Goal: Check status

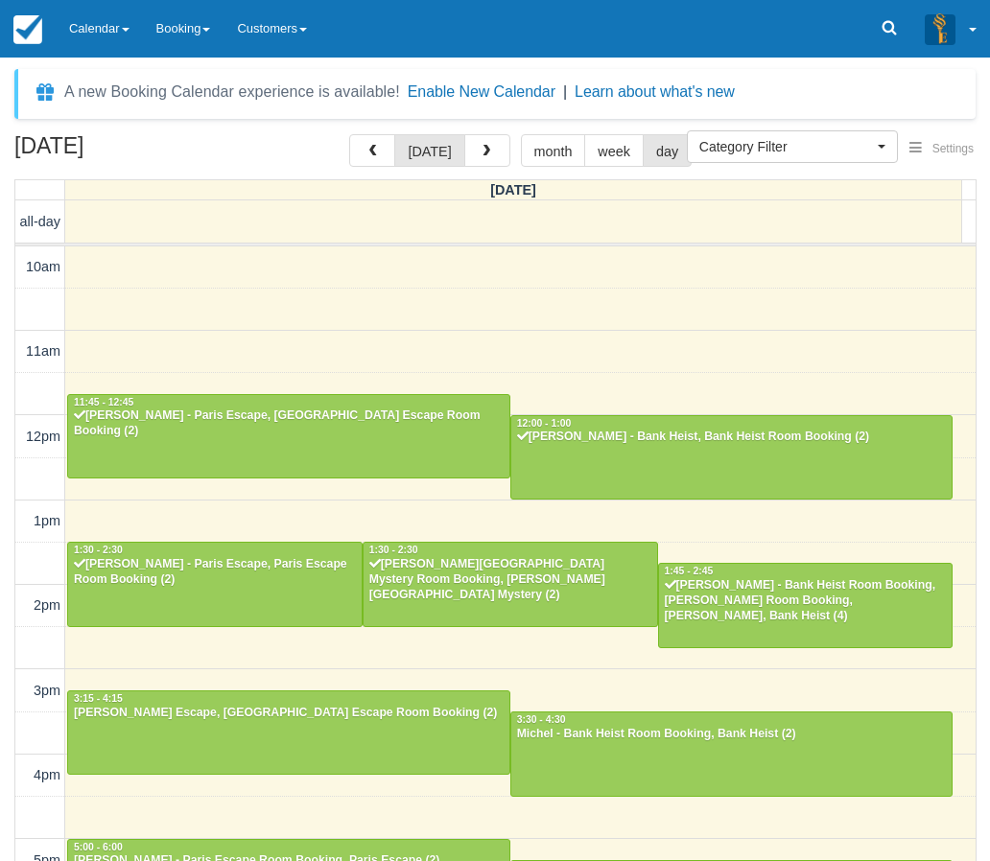
select select
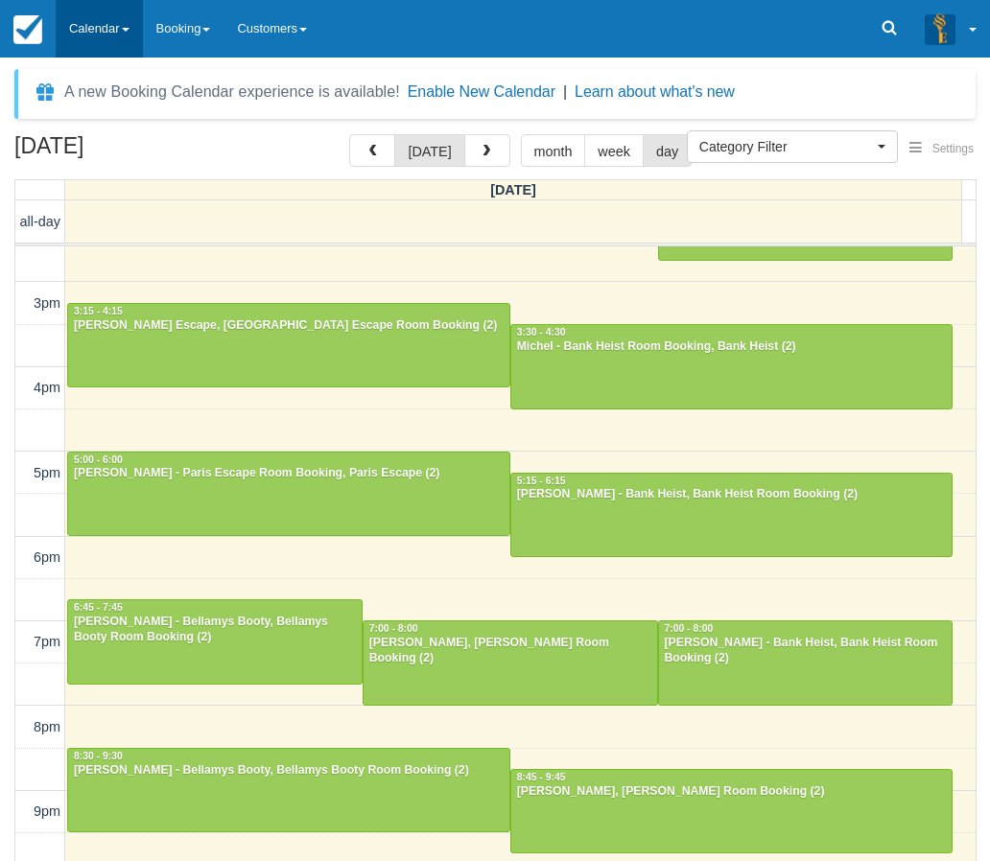
click at [102, 24] on link "Calendar" at bounding box center [99, 29] width 87 height 58
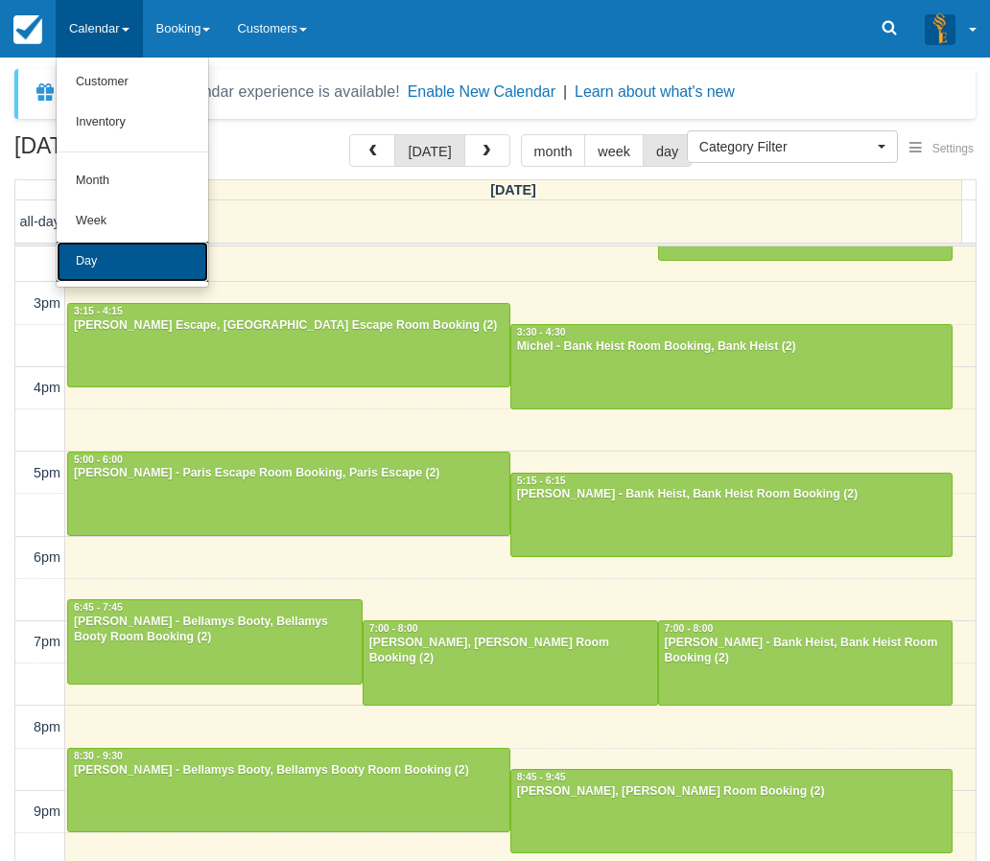
click at [102, 245] on link "Day" at bounding box center [133, 262] width 152 height 40
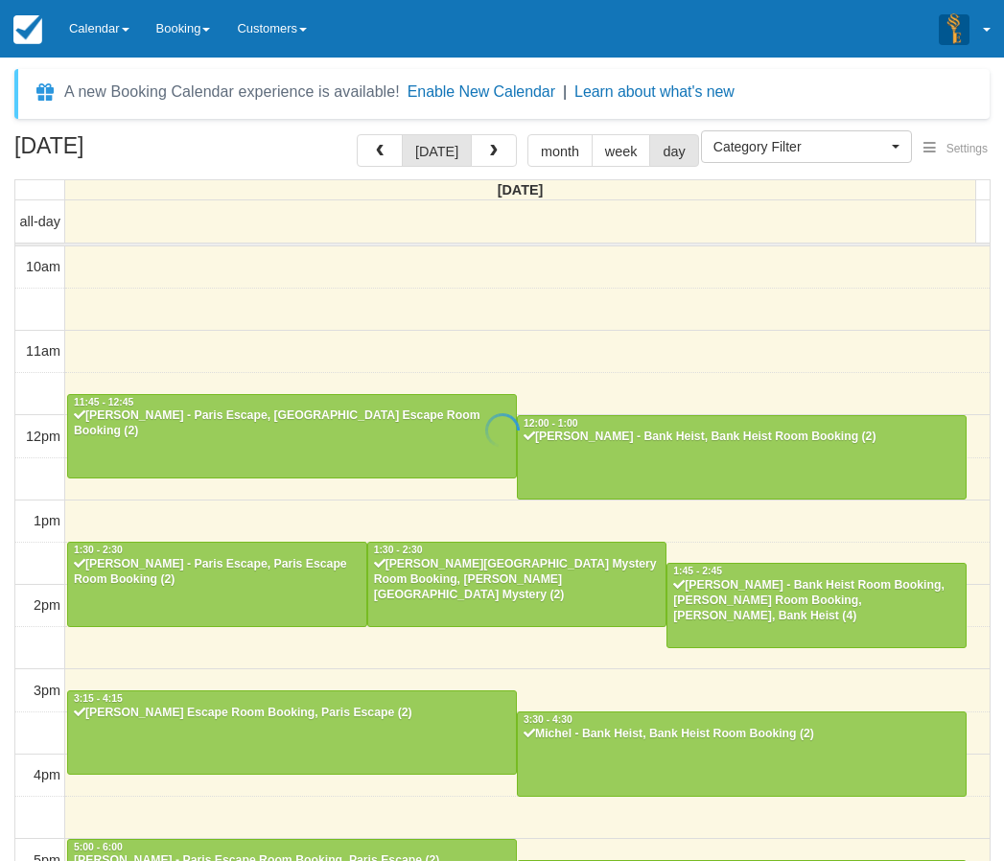
select select
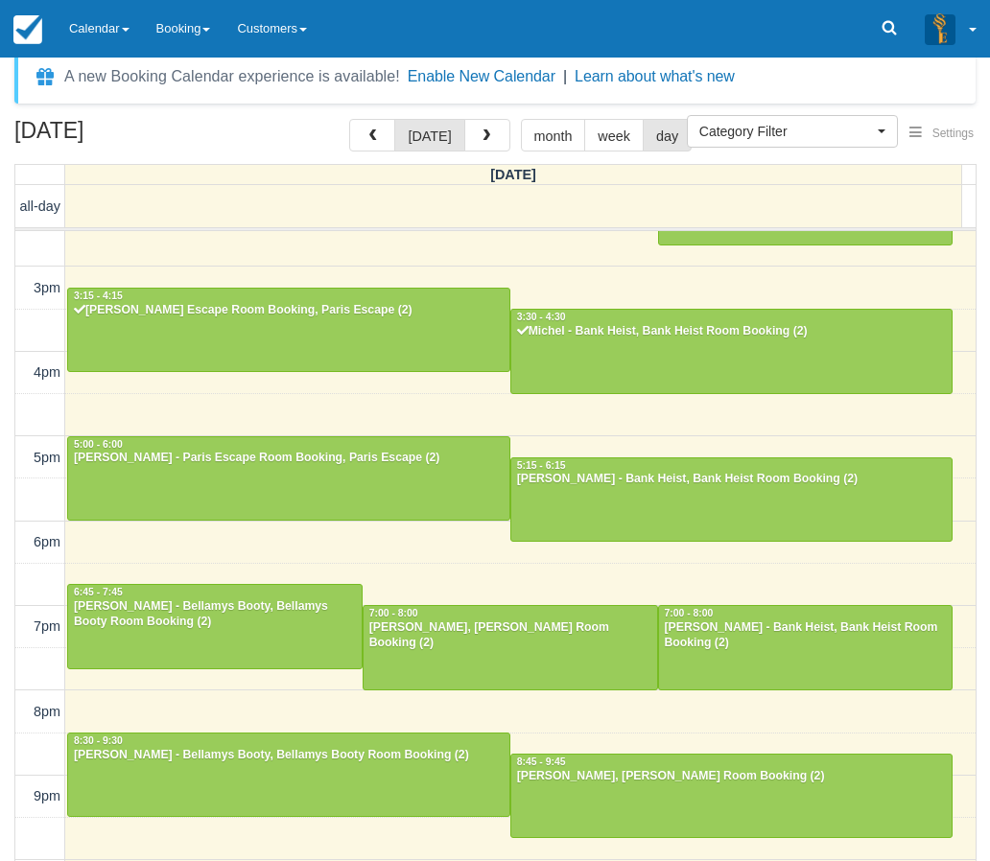
scroll to position [61, 0]
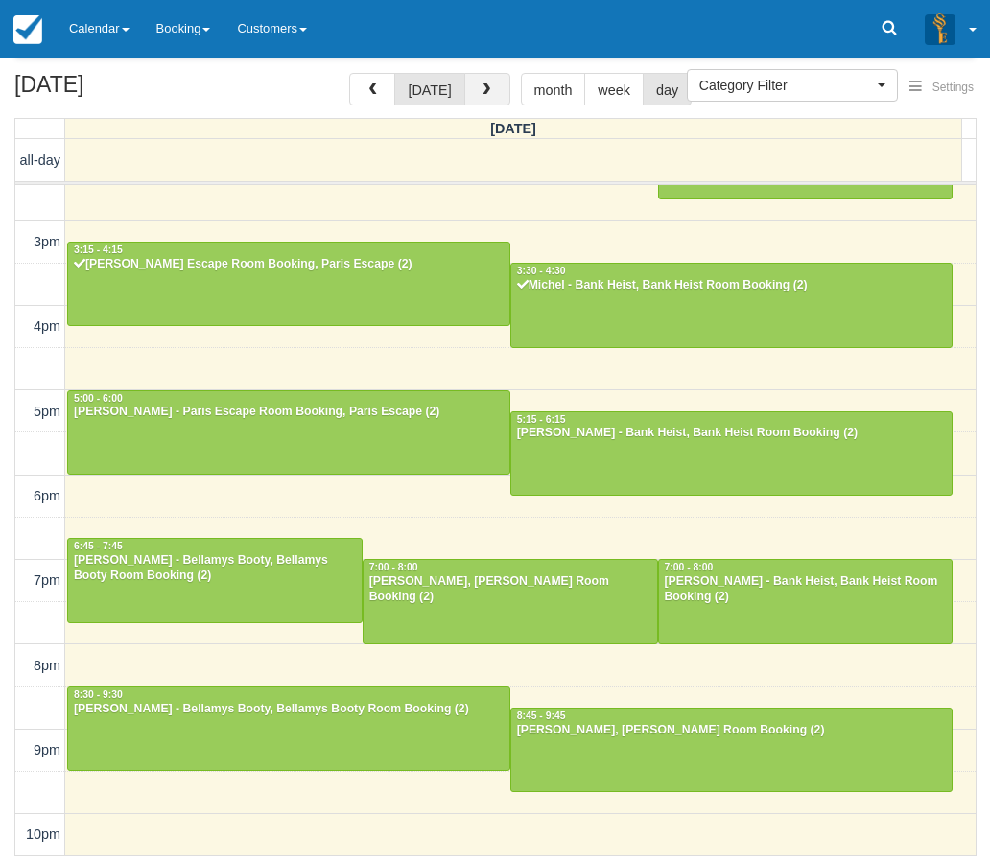
click at [480, 95] on span "button" at bounding box center [486, 89] width 13 height 13
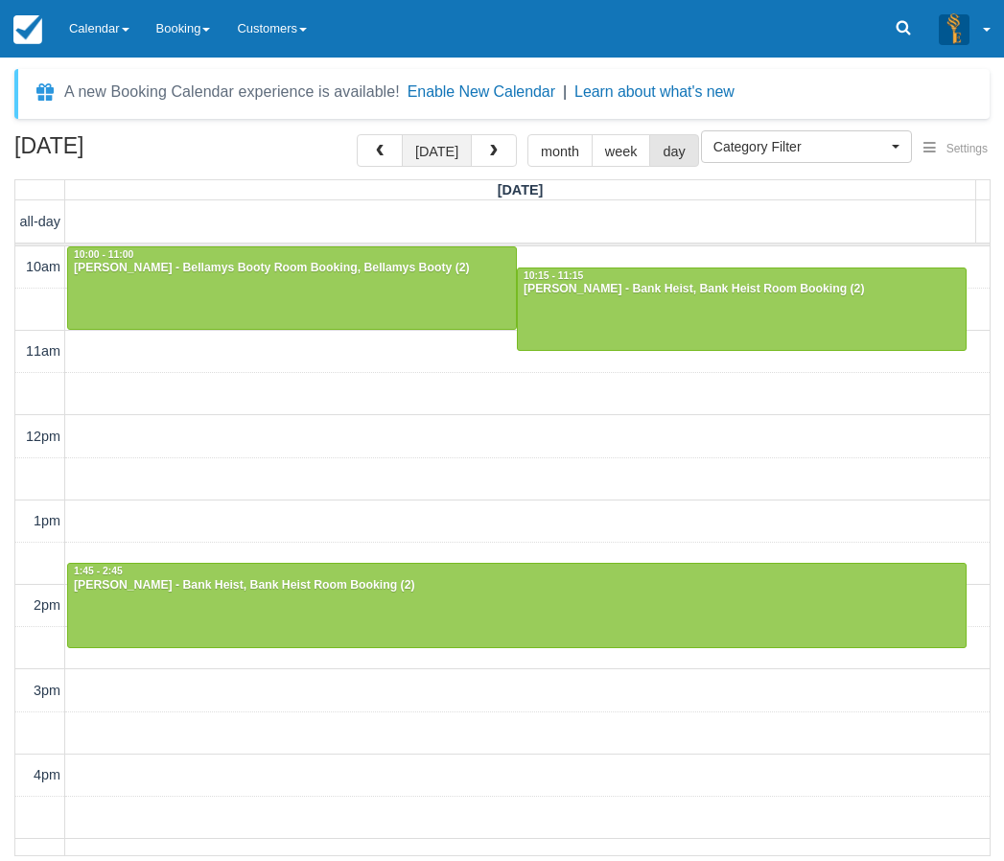
click at [451, 155] on button "[DATE]" at bounding box center [437, 150] width 70 height 33
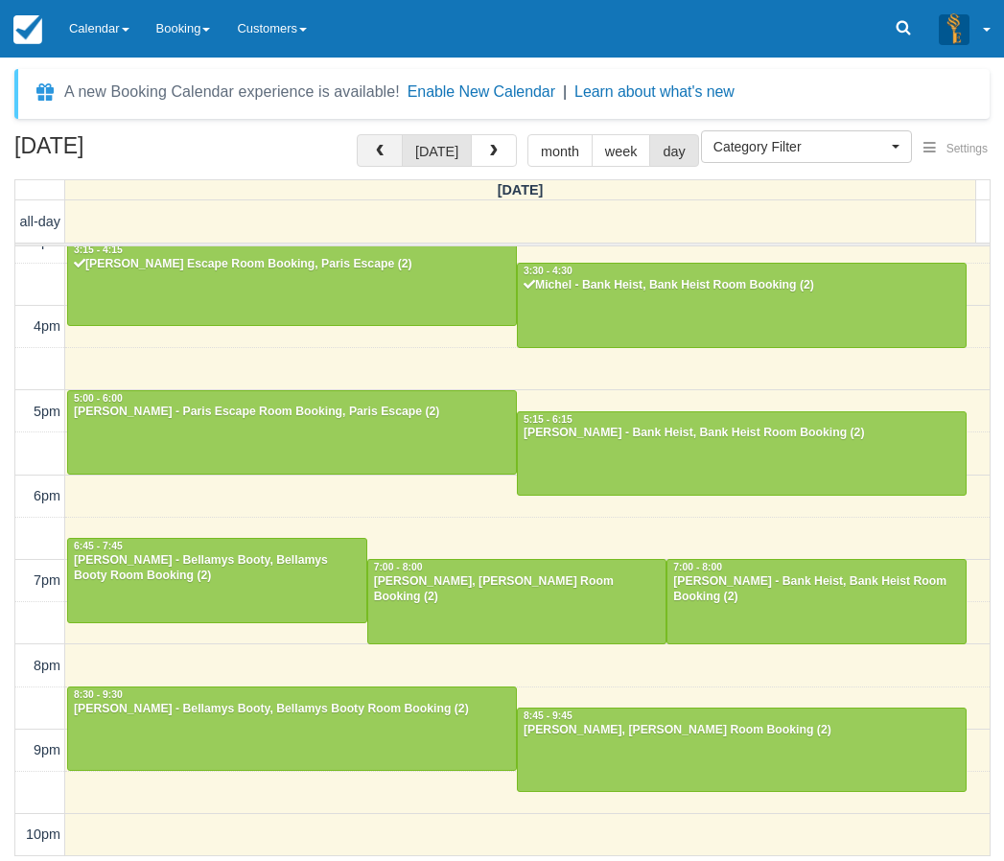
scroll to position [353, 0]
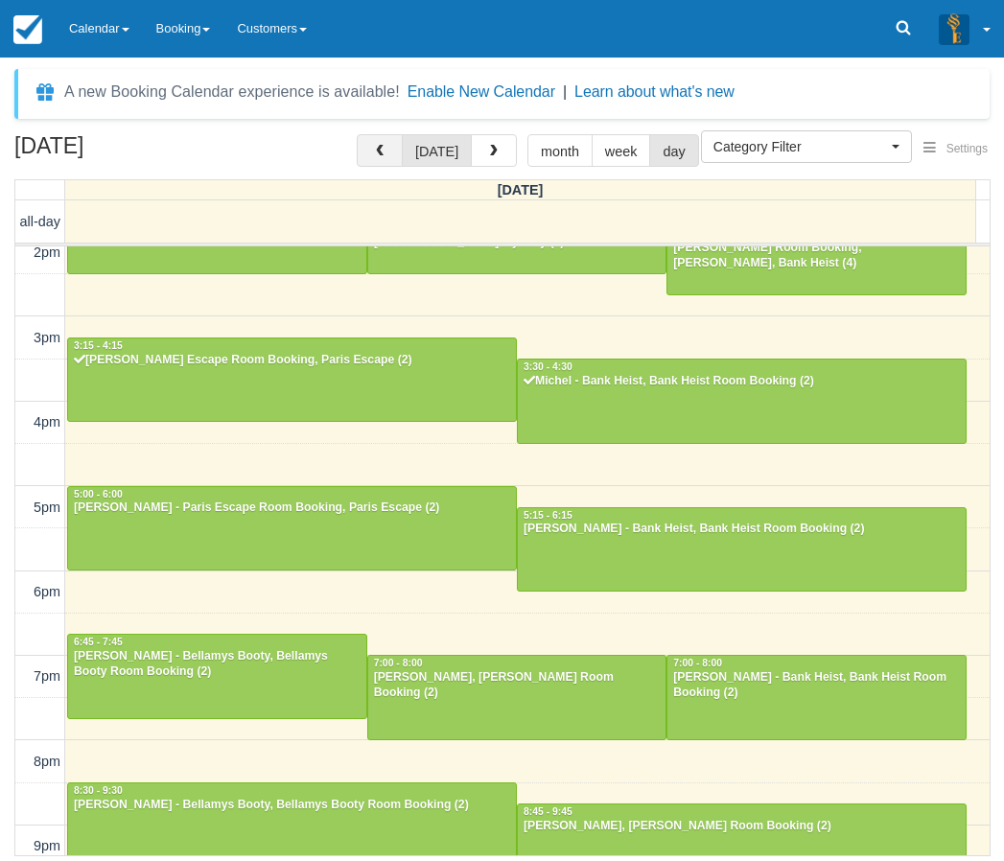
click at [397, 153] on button "button" at bounding box center [380, 150] width 46 height 33
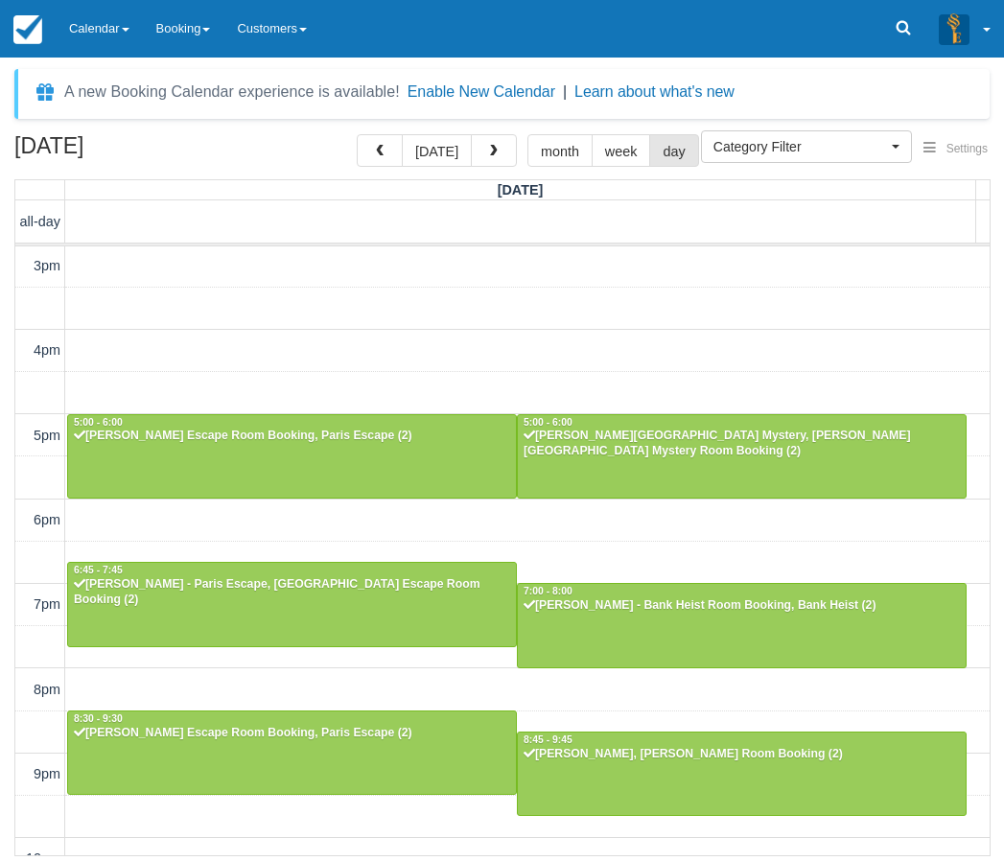
scroll to position [449, 0]
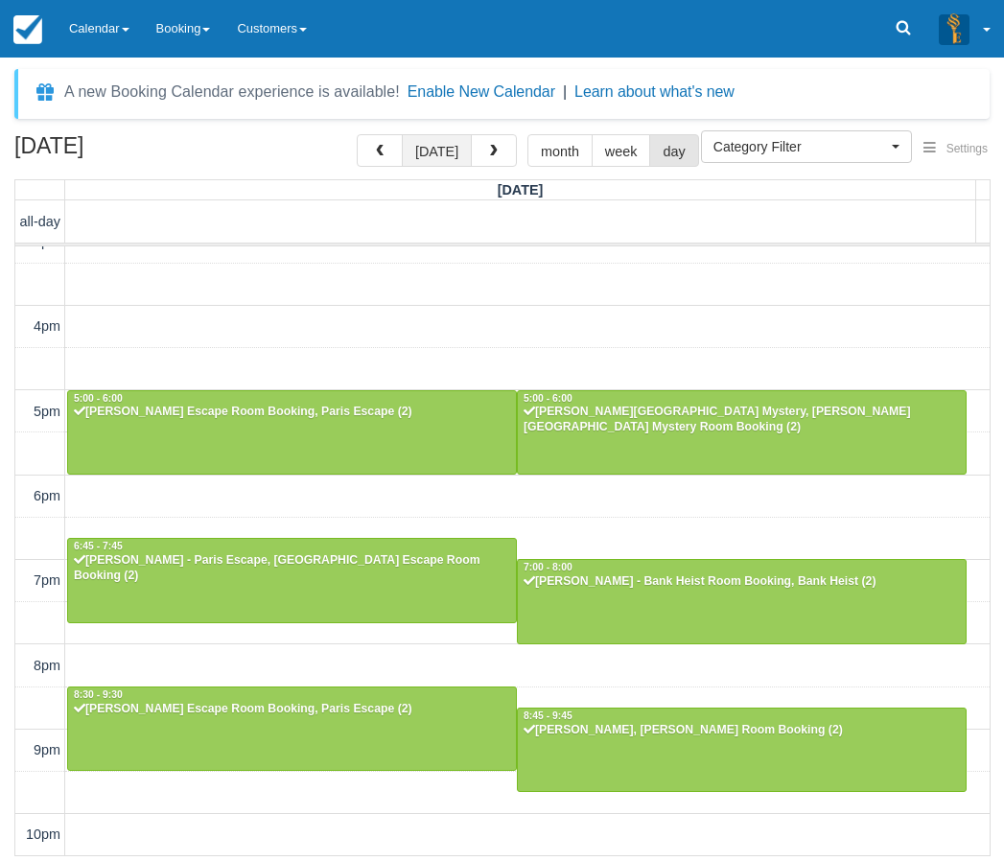
drag, startPoint x: 428, startPoint y: 141, endPoint x: 432, endPoint y: 158, distance: 17.7
click at [428, 141] on button "[DATE]" at bounding box center [437, 150] width 70 height 33
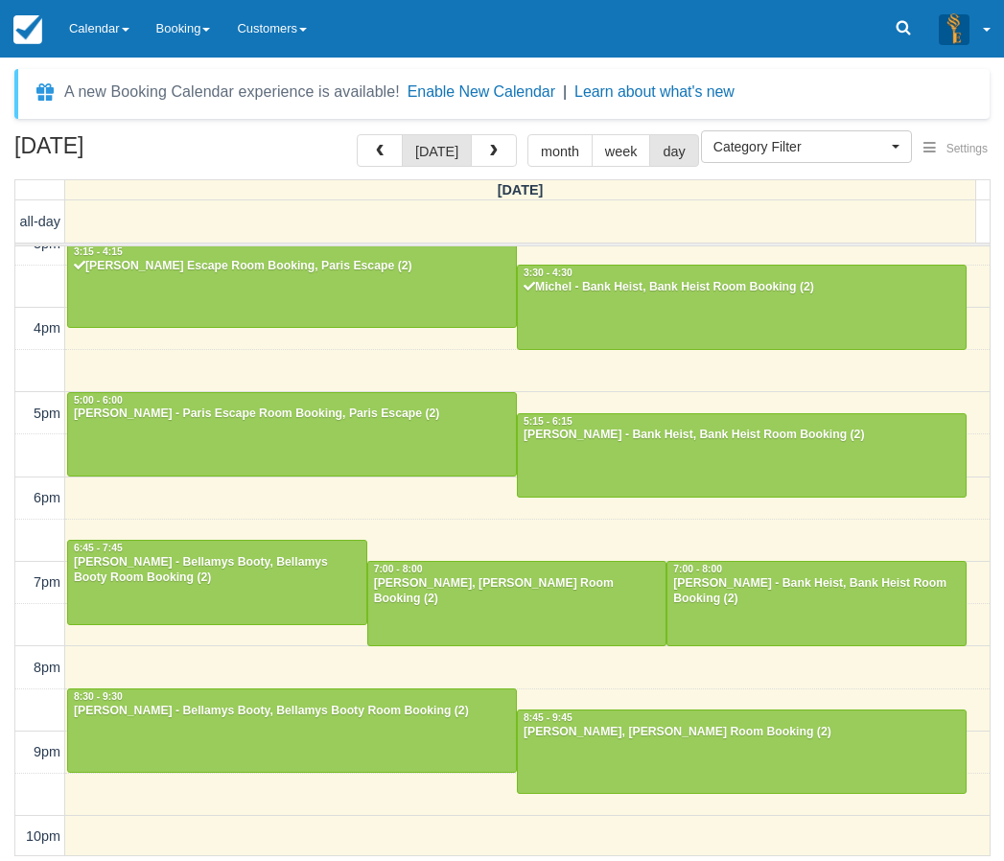
scroll to position [449, 0]
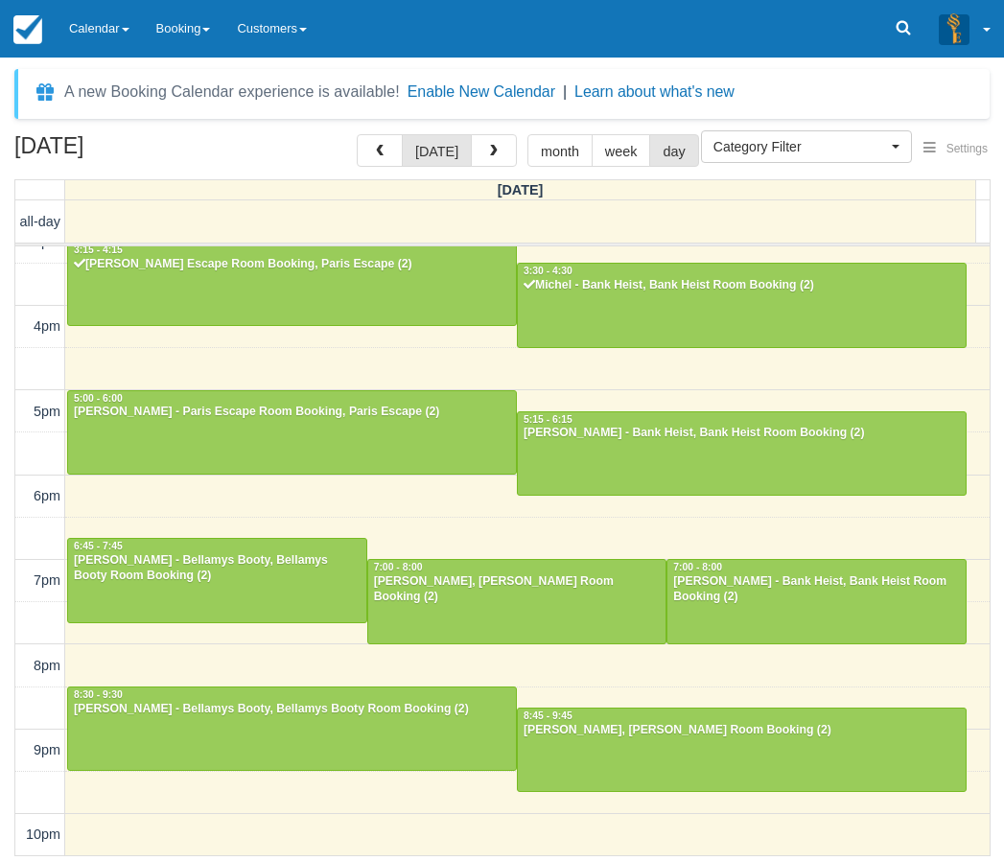
click at [374, 503] on div "10am 11am 12pm 1pm 2pm 3pm 4pm 5pm 6pm 7pm 8pm 9pm 10pm 11:45 - 12:45 Phil Lesn…" at bounding box center [502, 327] width 974 height 1059
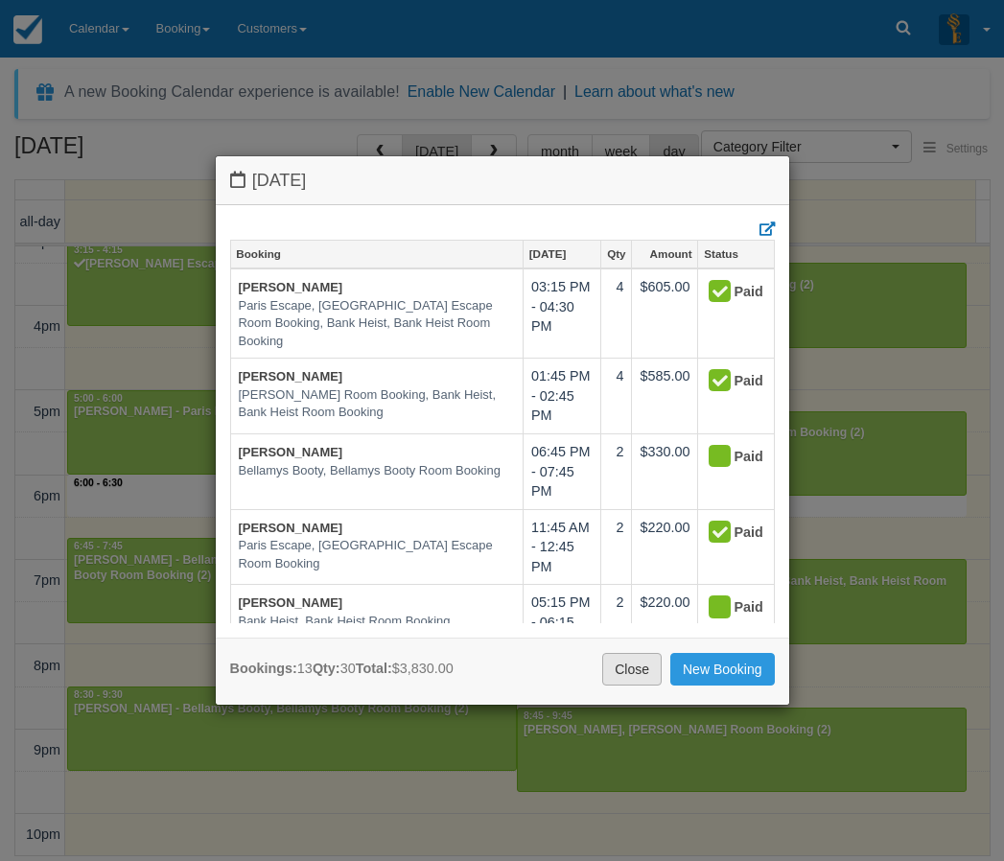
click at [620, 676] on link "Close" at bounding box center [631, 669] width 59 height 33
